Goal: Information Seeking & Learning: Learn about a topic

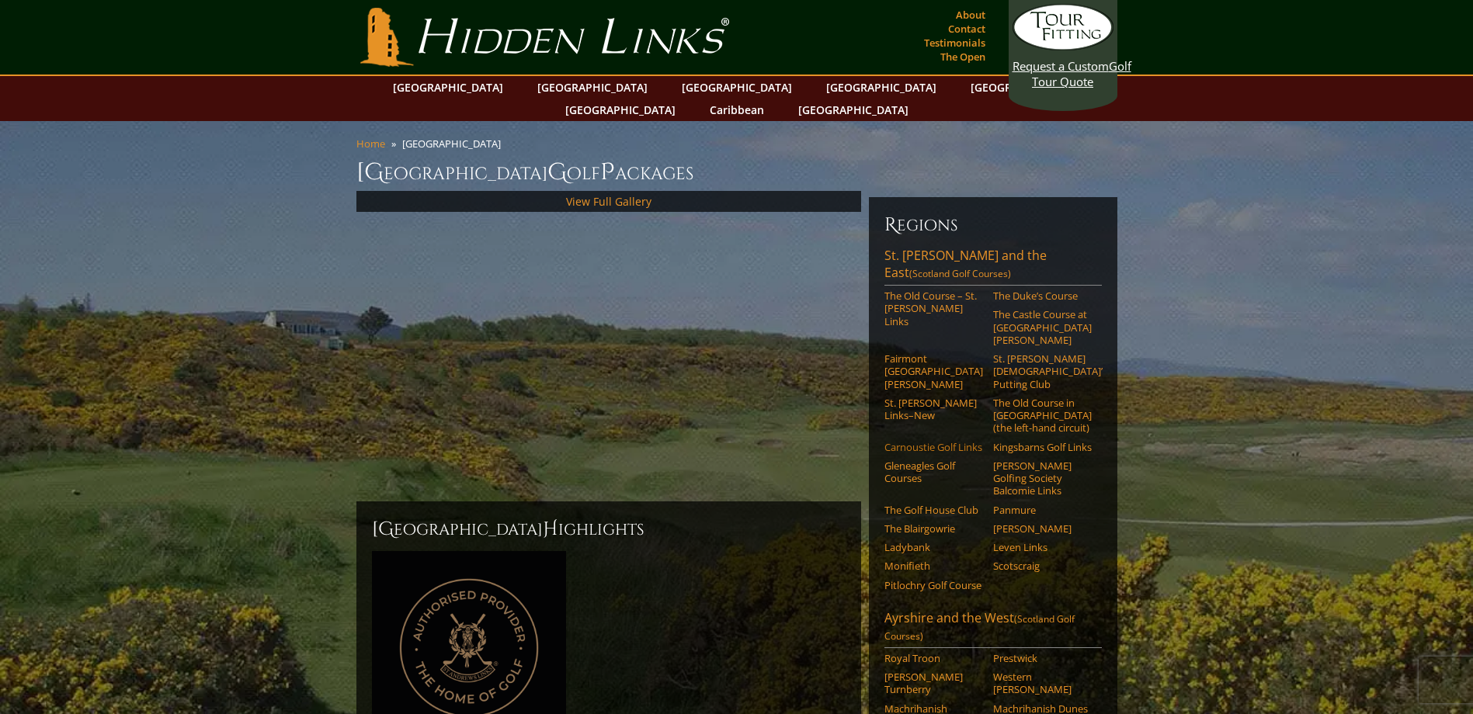
click at [912, 441] on link "Carnoustie Golf Links" at bounding box center [933, 447] width 99 height 12
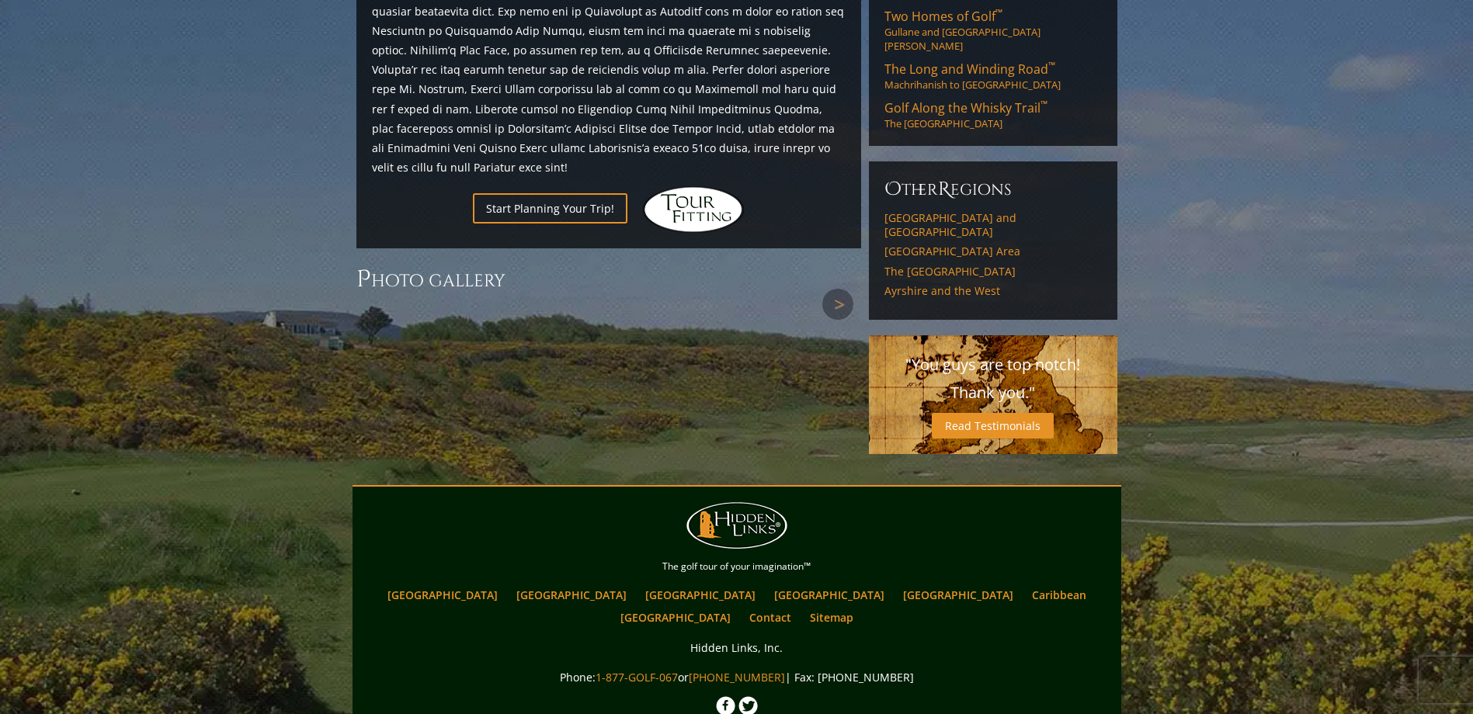
scroll to position [1256, 0]
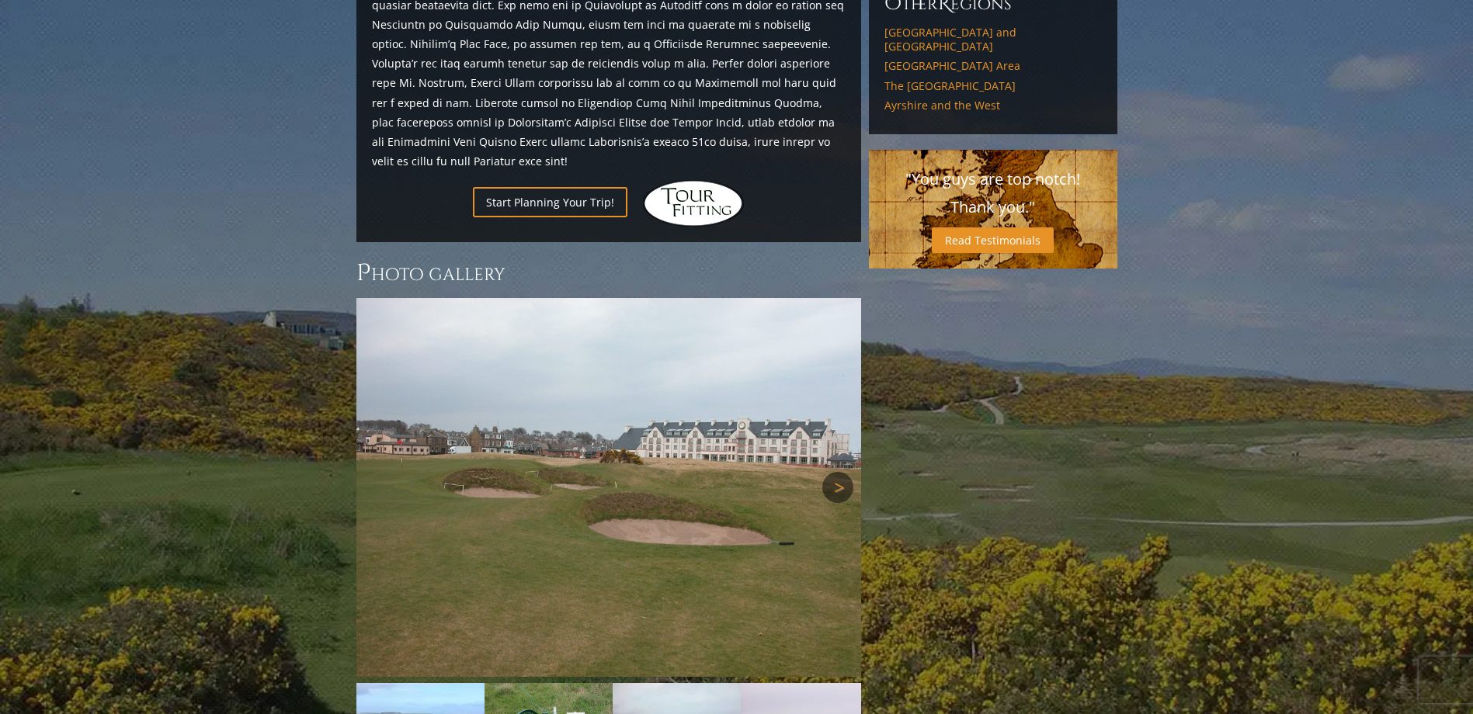
click at [842, 472] on link "Next" at bounding box center [837, 487] width 31 height 31
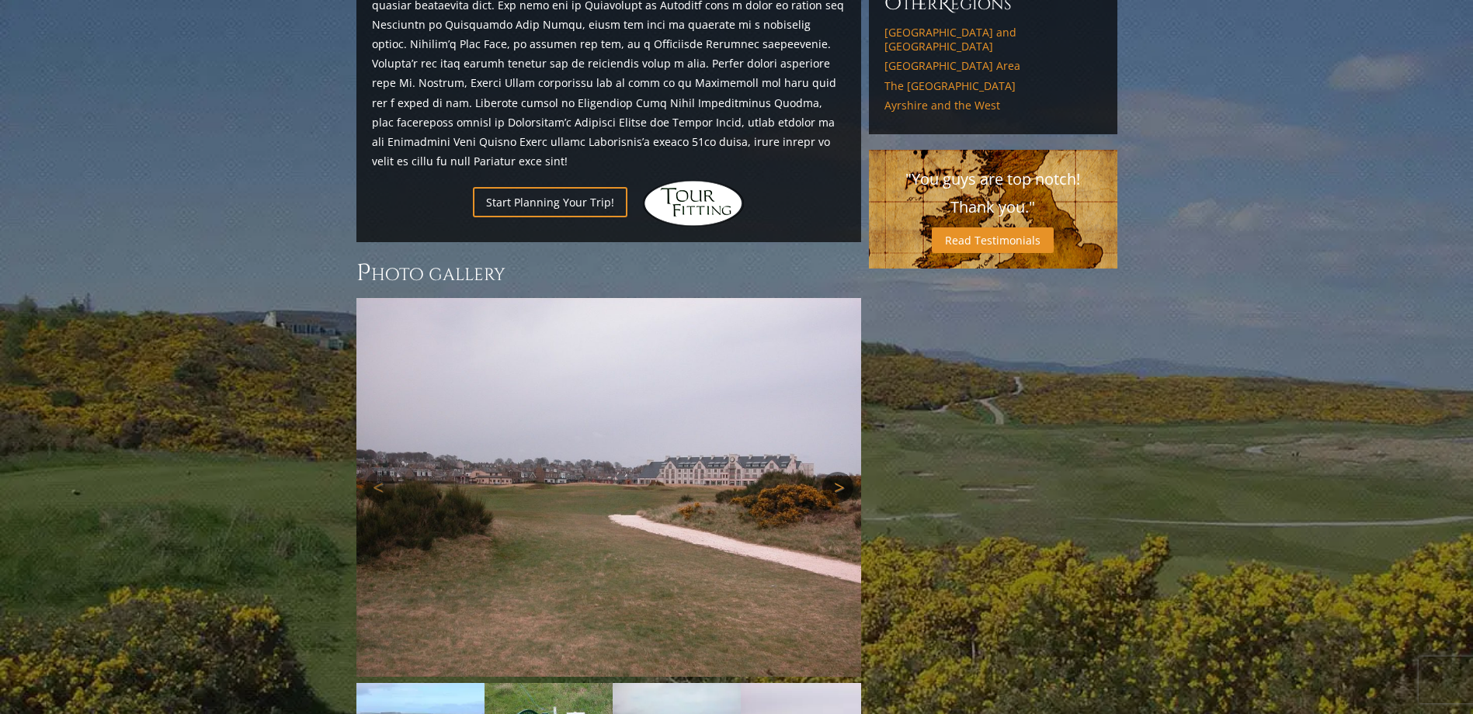
click at [842, 472] on link "Next" at bounding box center [837, 487] width 31 height 31
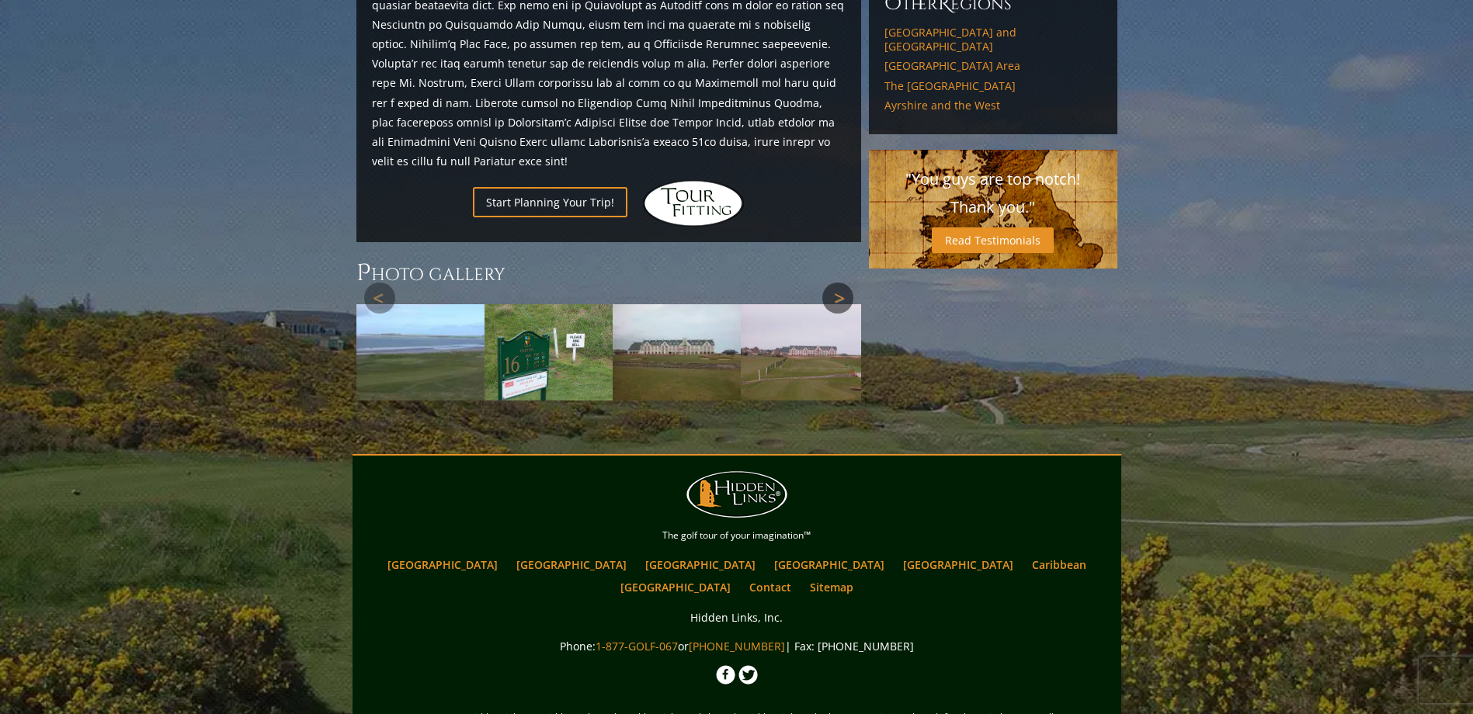
click at [842, 401] on div at bounding box center [608, 349] width 505 height 102
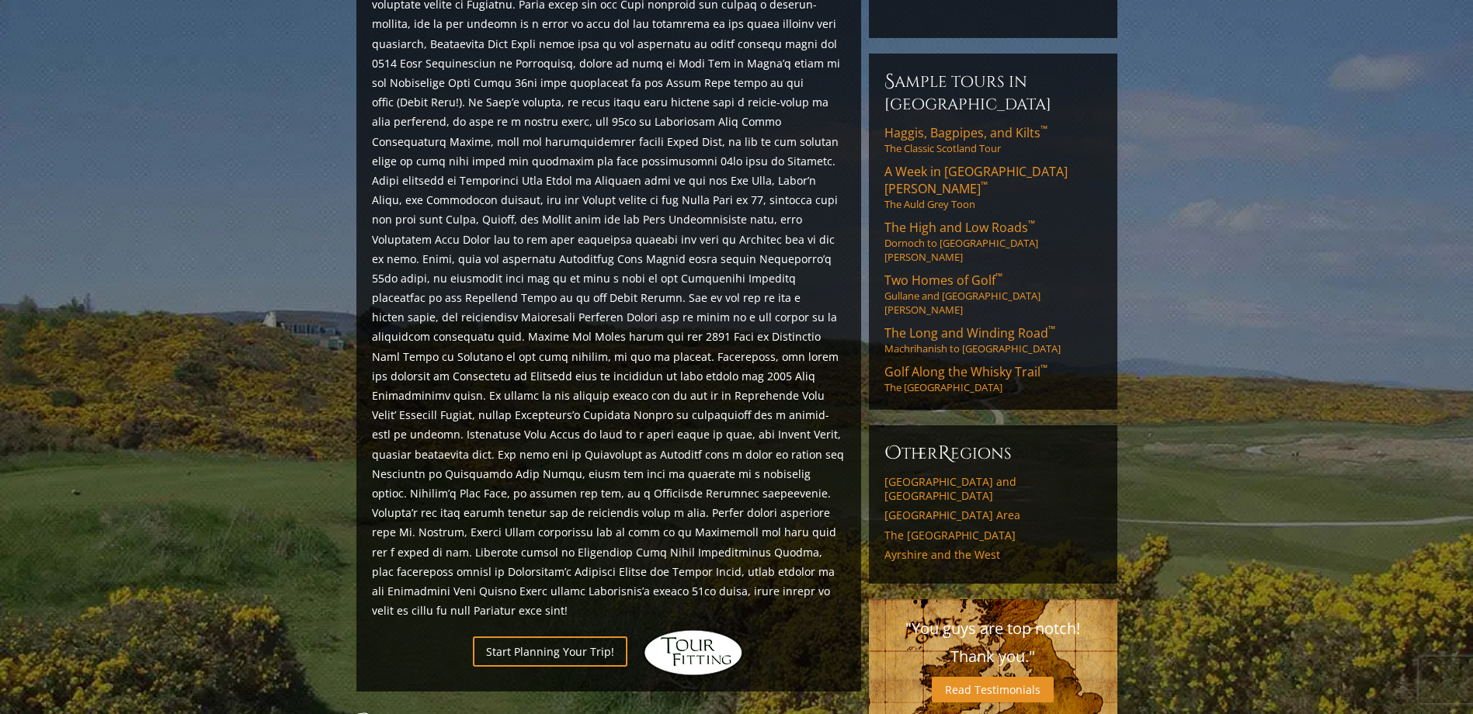
scroll to position [644, 0]
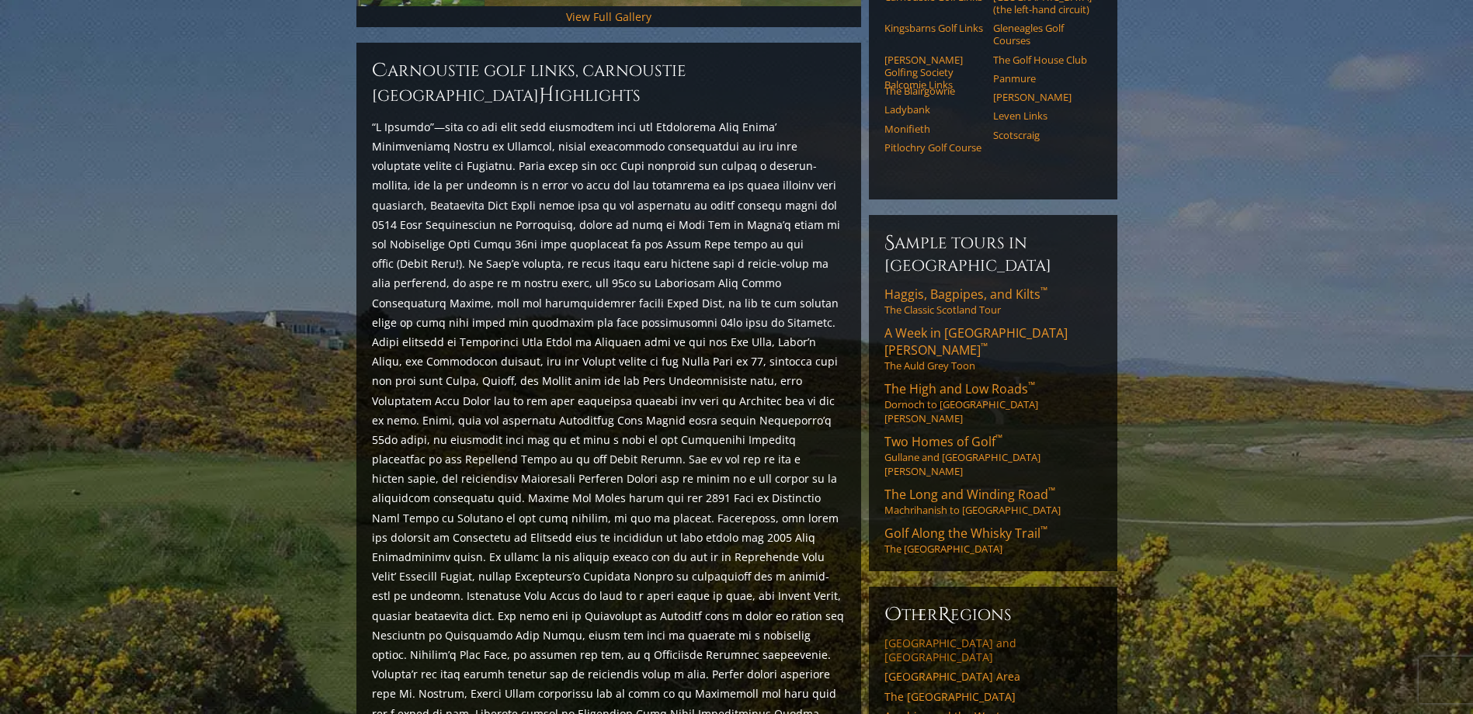
click at [964, 637] on link "Edinburgh and East Lothian" at bounding box center [992, 650] width 217 height 27
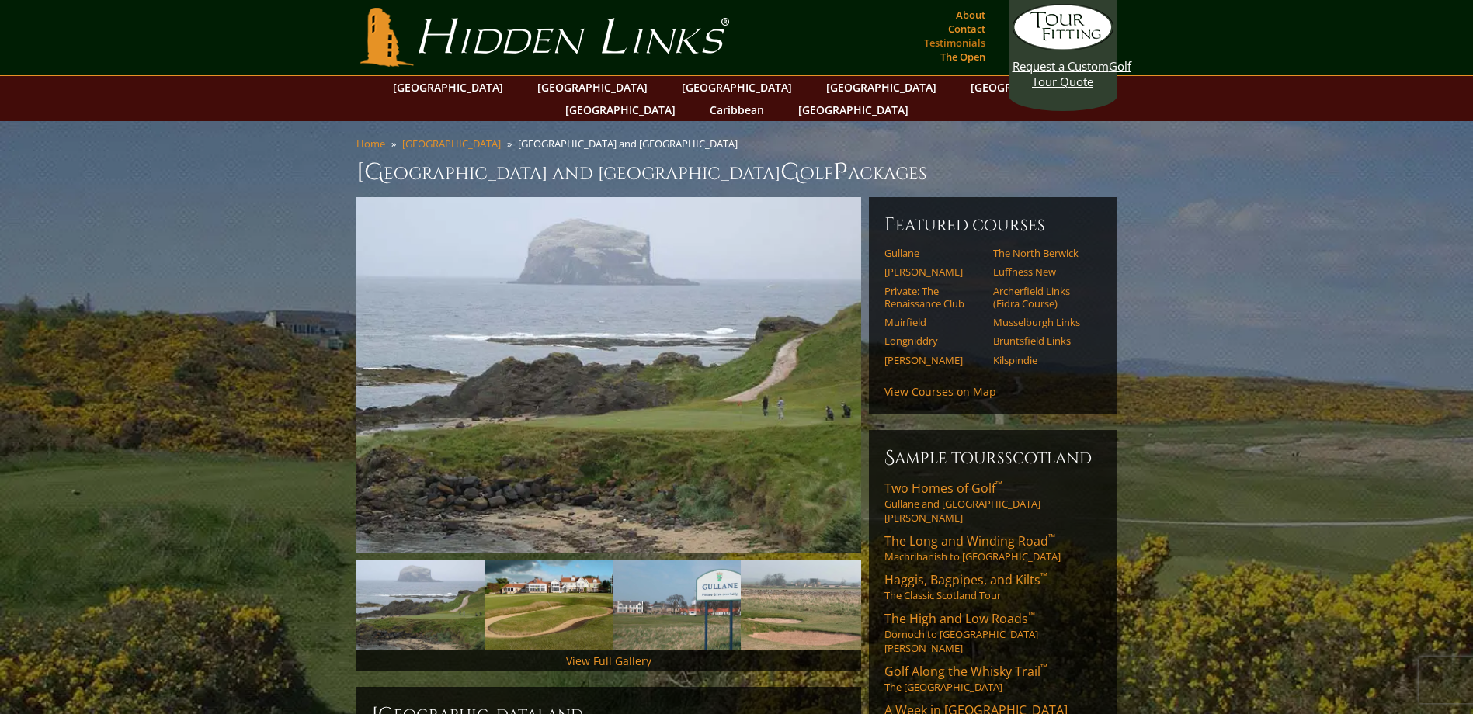
click at [956, 39] on link "Testimonials" at bounding box center [954, 43] width 69 height 22
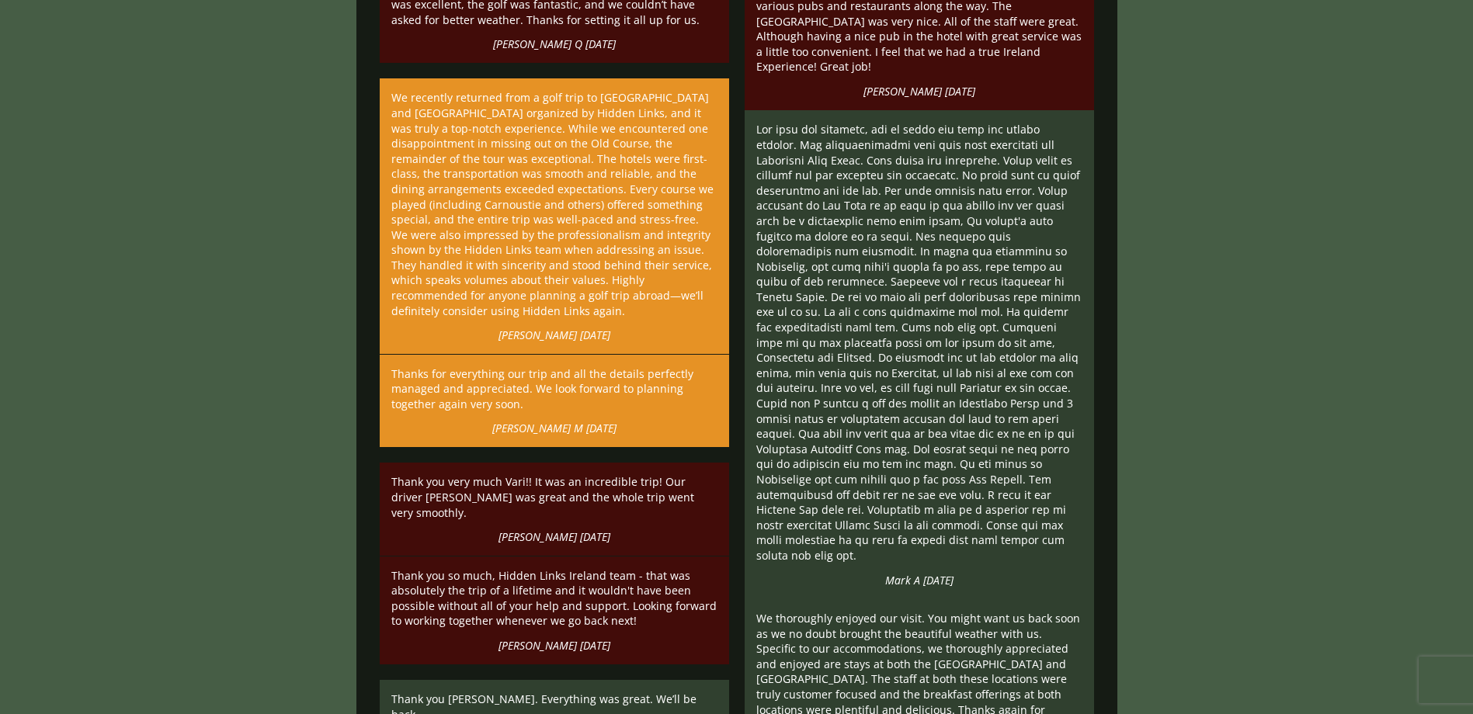
scroll to position [3930, 0]
